Goal: Transaction & Acquisition: Book appointment/travel/reservation

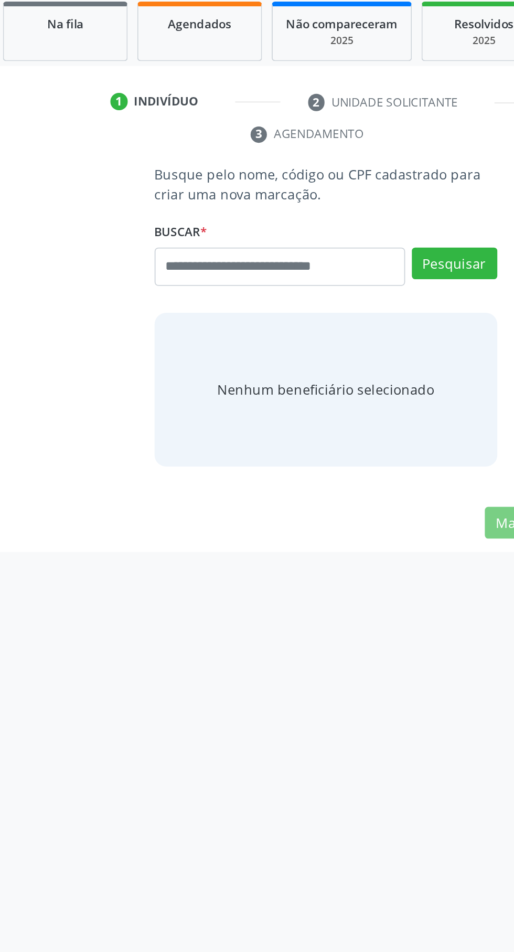
click at [196, 333] on input "text" at bounding box center [232, 323] width 137 height 21
type input "**********"
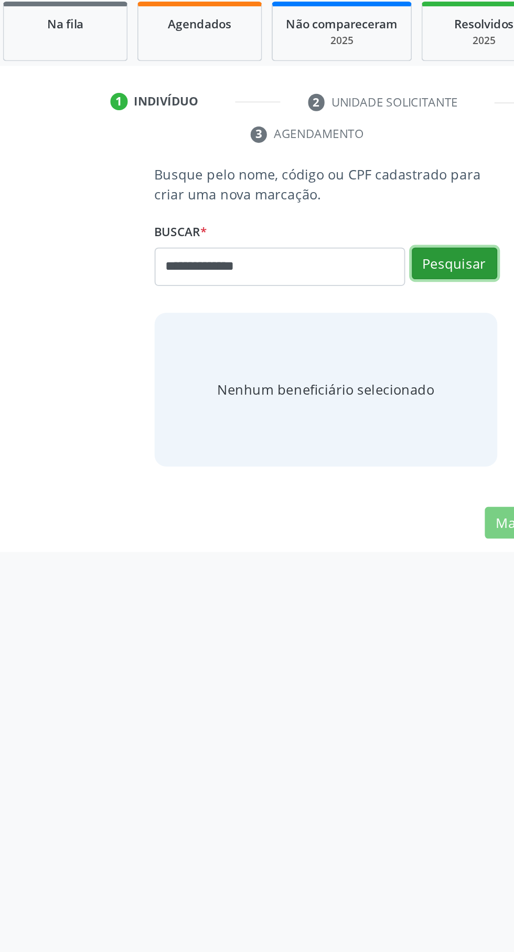
click at [327, 323] on button "Pesquisar" at bounding box center [327, 322] width 47 height 18
type input "**********"
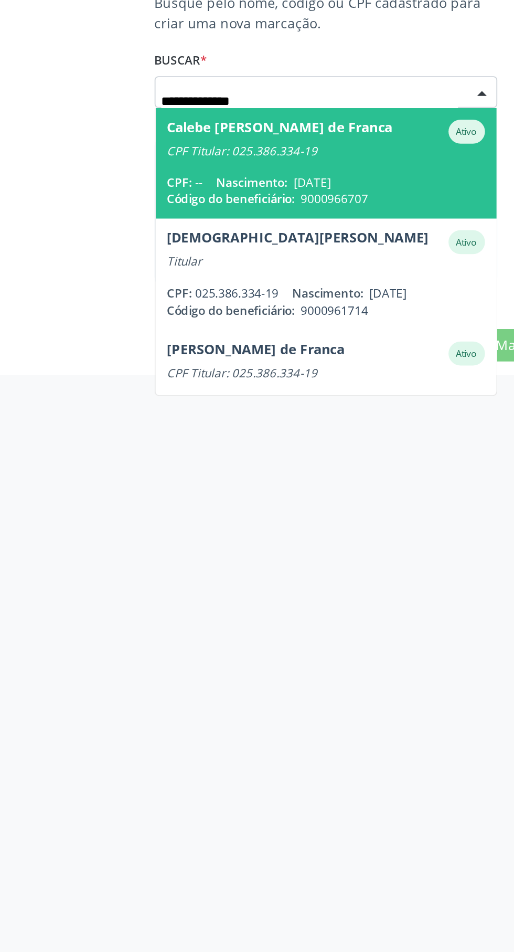
click at [195, 356] on div "CPF Titular: 025.386.334-19" at bounding box center [257, 354] width 174 height 8
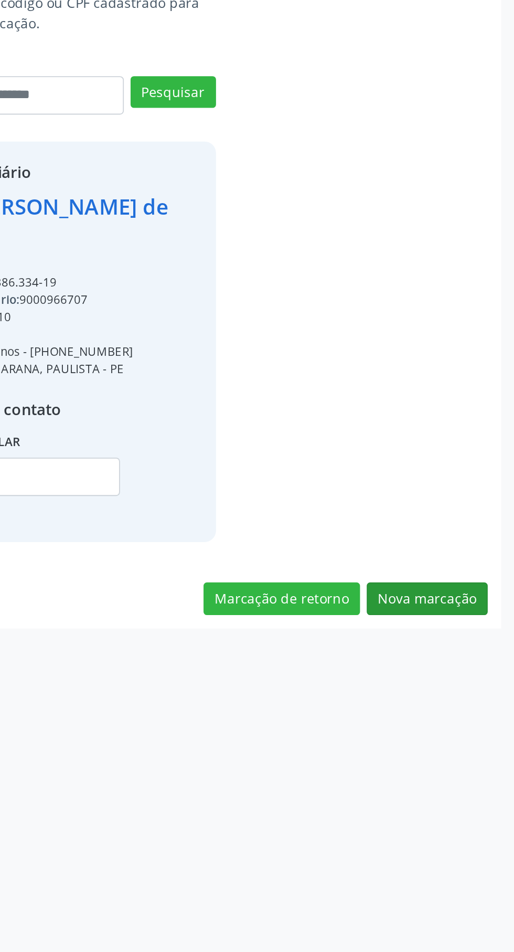
click at [463, 600] on button "Nova marcação" at bounding box center [466, 599] width 66 height 18
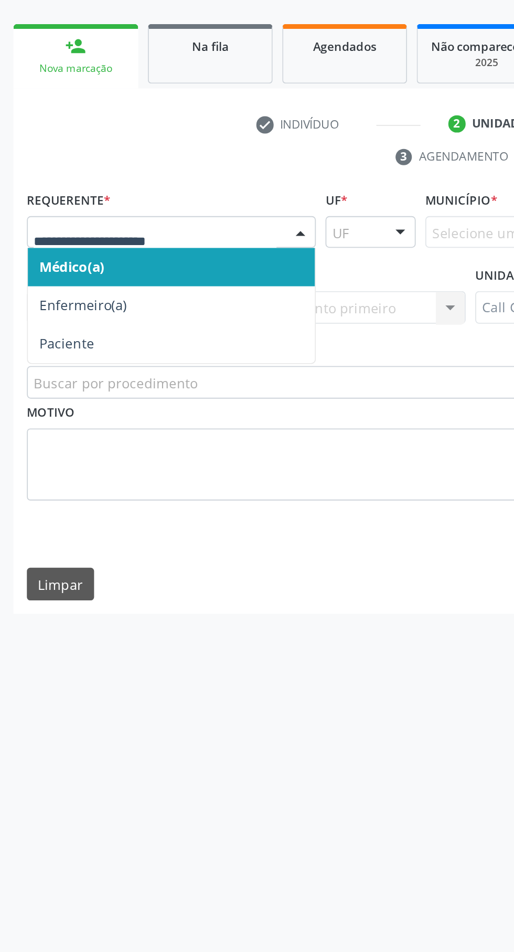
click at [22, 351] on span "Paciente" at bounding box center [37, 353] width 30 height 10
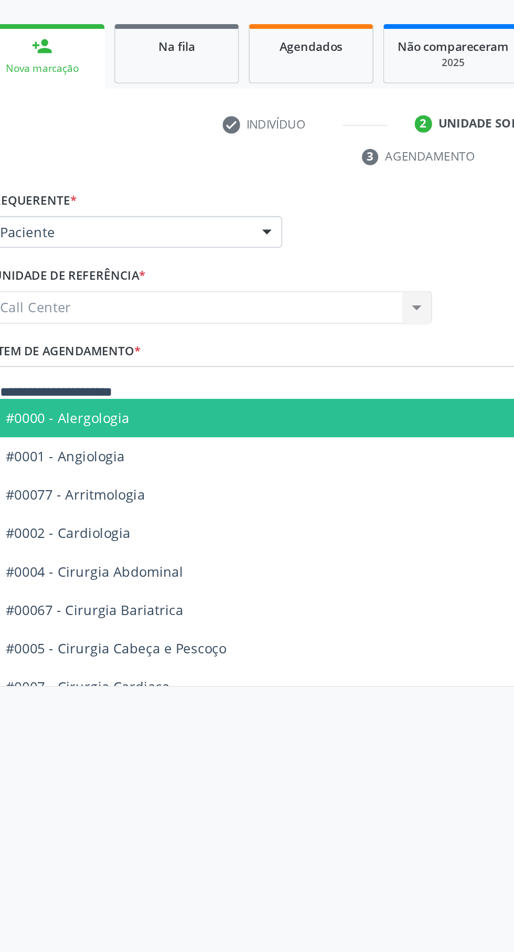
click at [49, 388] on span "#0000 - Alergologia" at bounding box center [257, 393] width 484 height 21
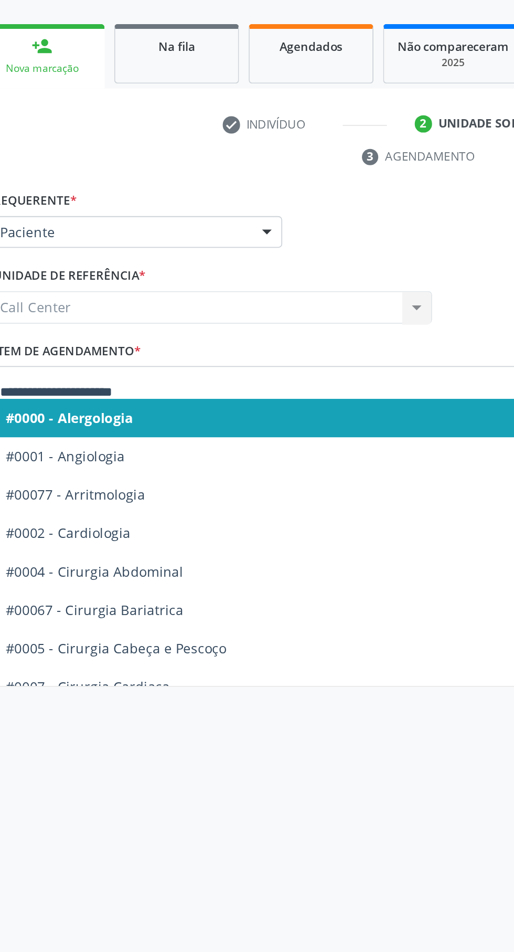
click at [191, 307] on div "Requerente * Paciente Médico(a) Enfermeiro(a) Paciente Nenhum resultado encontr…" at bounding box center [257, 288] width 490 height 41
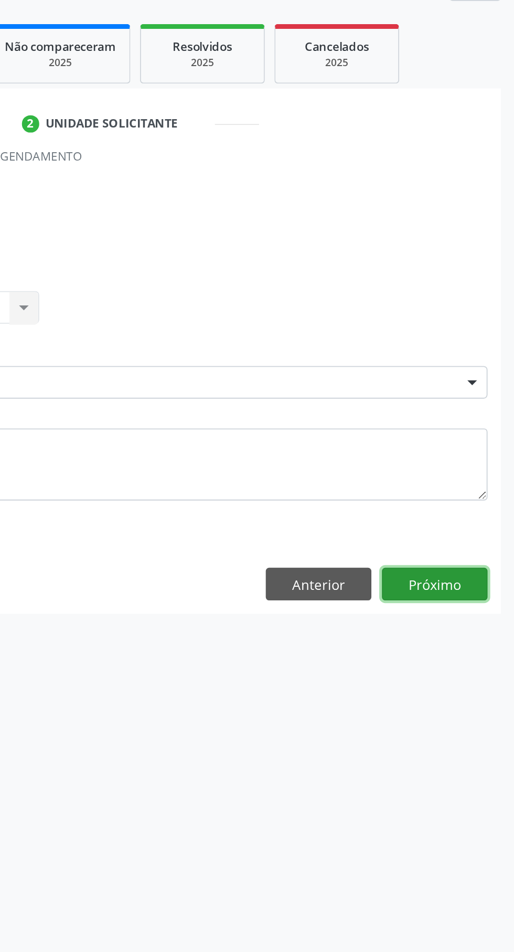
click at [472, 486] on button "Próximo" at bounding box center [471, 485] width 58 height 18
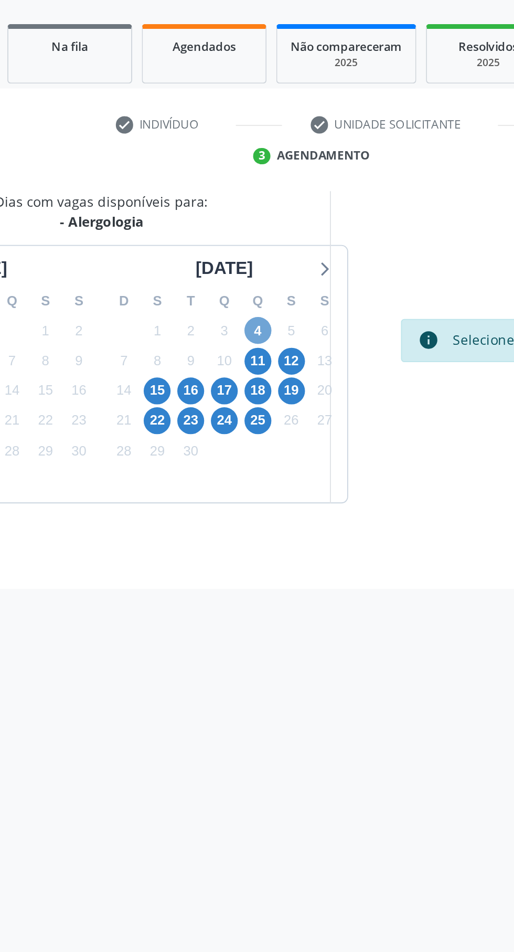
click at [217, 346] on span "4" at bounding box center [217, 346] width 15 height 15
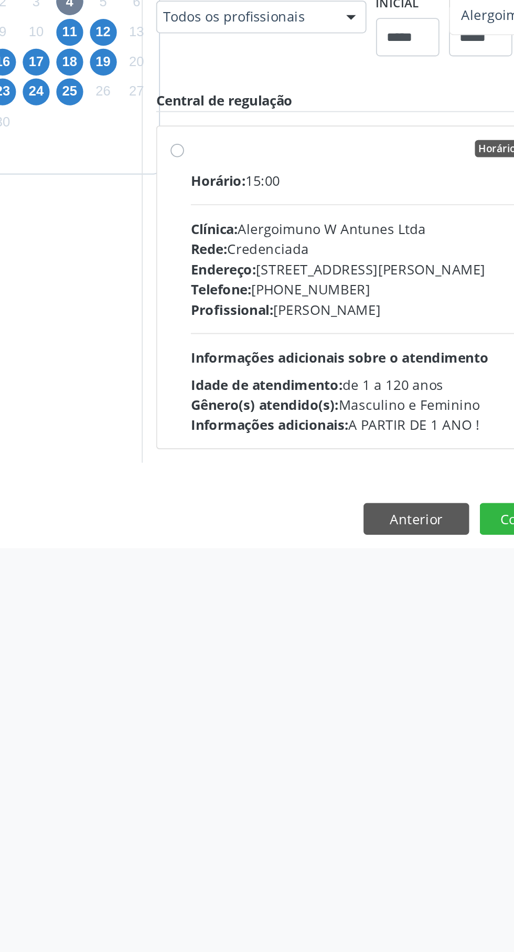
click at [432, 358] on span "Alergoimuno W Antunes Ltda" at bounding box center [483, 353] width 103 height 10
click at [465, 364] on button "Filtrar" at bounding box center [481, 355] width 33 height 18
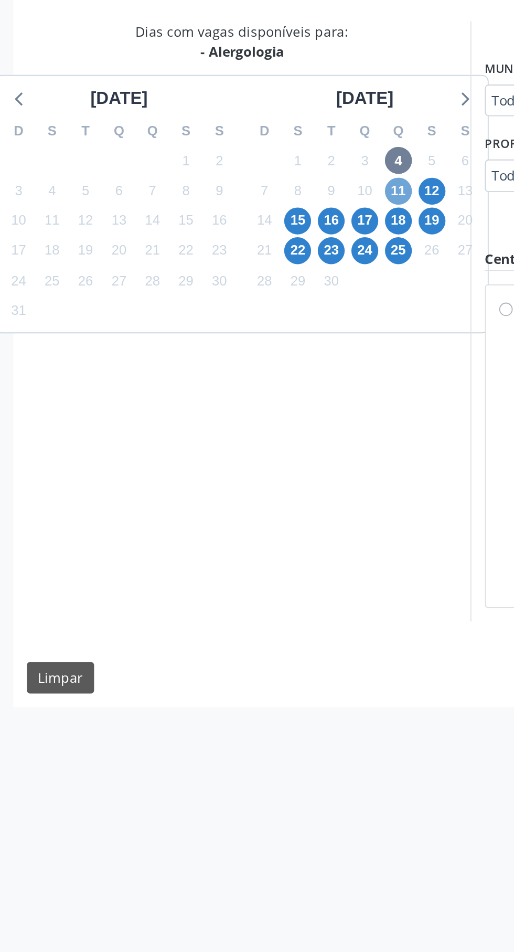
click at [217, 365] on span "11" at bounding box center [217, 363] width 15 height 15
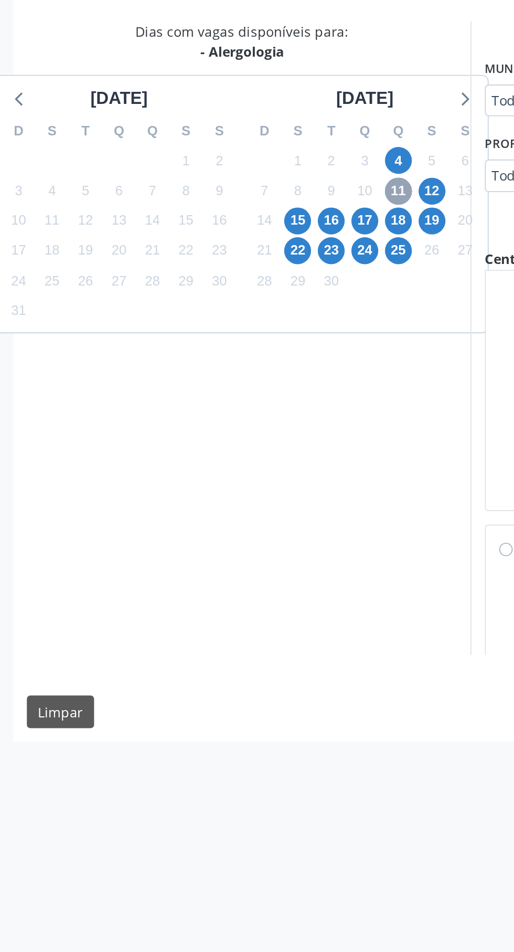
scroll to position [237, 0]
click at [161, 378] on span "15" at bounding box center [162, 379] width 15 height 15
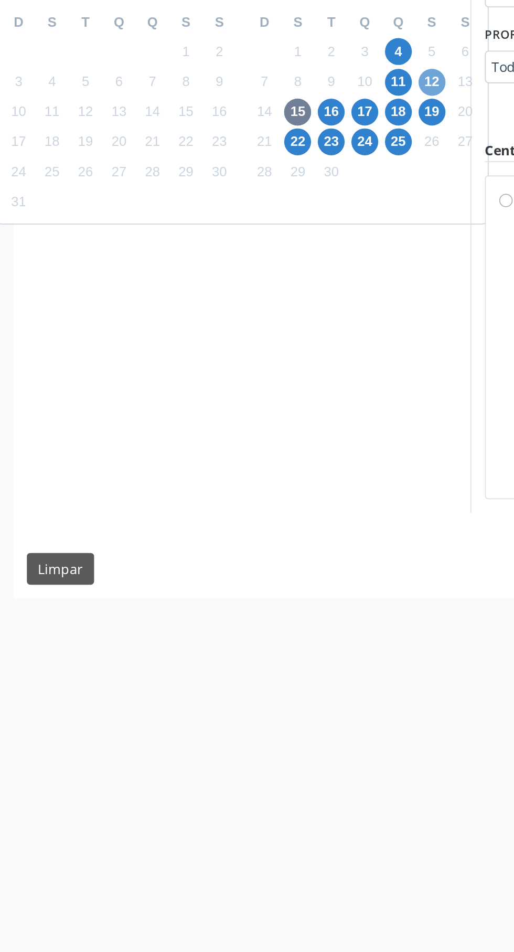
click at [240, 363] on span "12" at bounding box center [236, 363] width 15 height 15
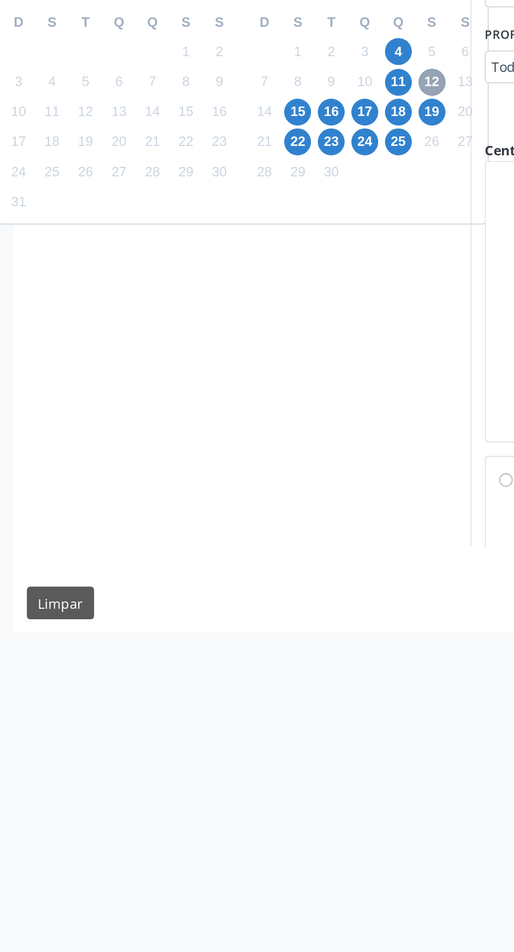
scroll to position [0, 0]
click at [284, 431] on div "Horário agendado" at bounding box center [388, 426] width 208 height 9
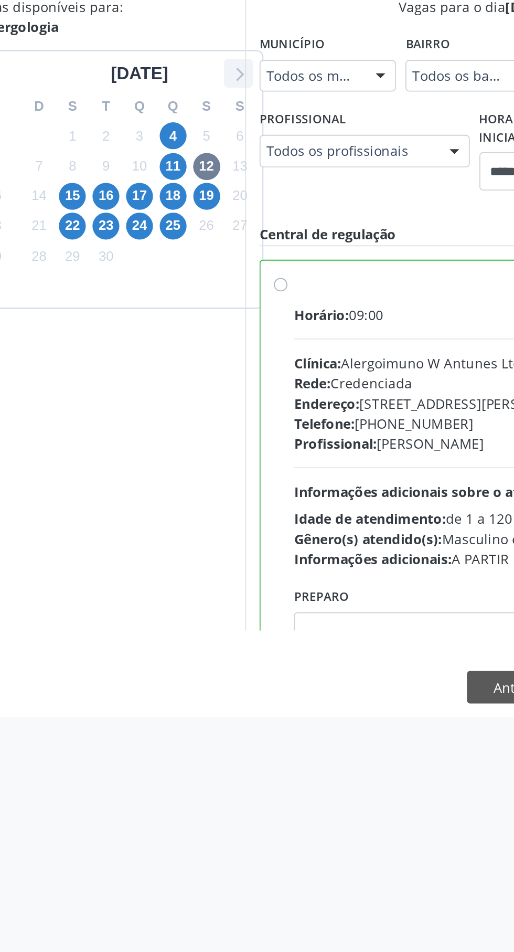
click at [254, 312] on icon at bounding box center [254, 312] width 14 height 14
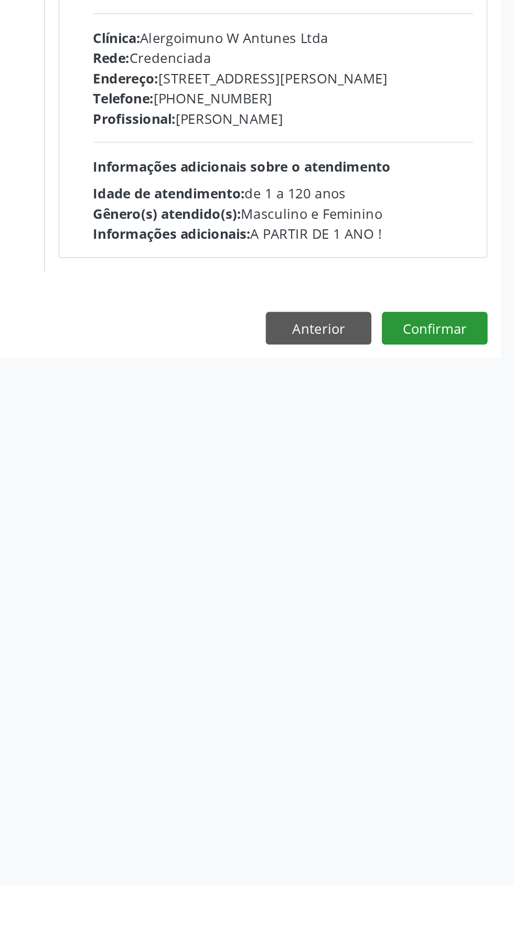
click at [474, 656] on button "Confirmar" at bounding box center [471, 647] width 58 height 18
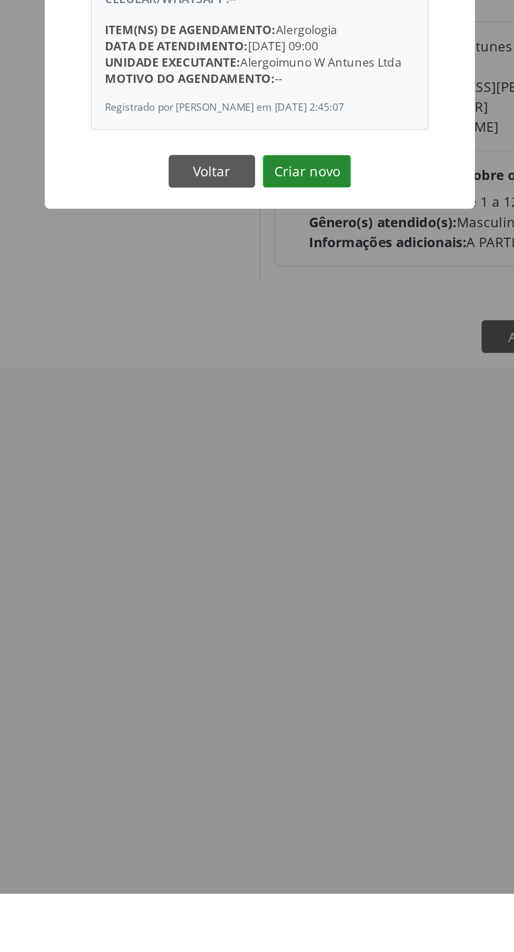
click at [278, 566] on button "Criar novo" at bounding box center [283, 557] width 48 height 18
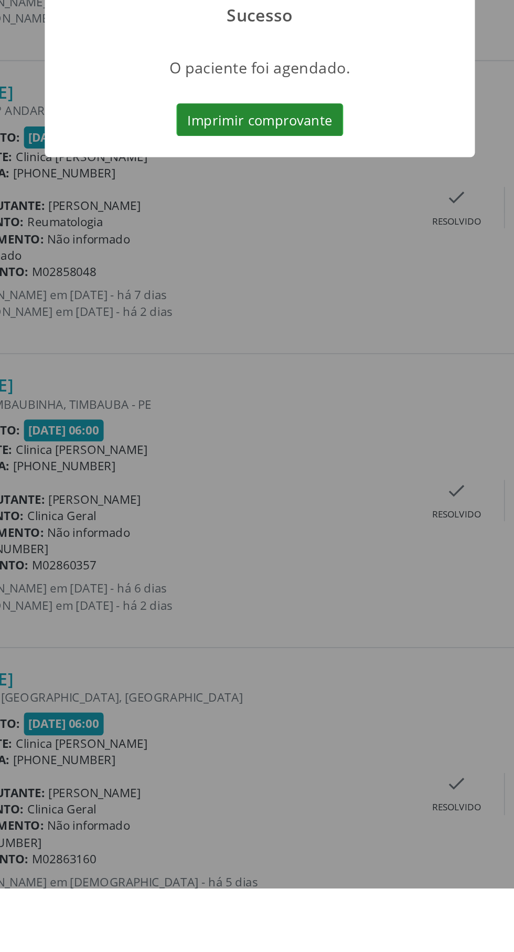
click at [243, 541] on button "Imprimir comprovante" at bounding box center [256, 532] width 91 height 18
